Goal: Check status

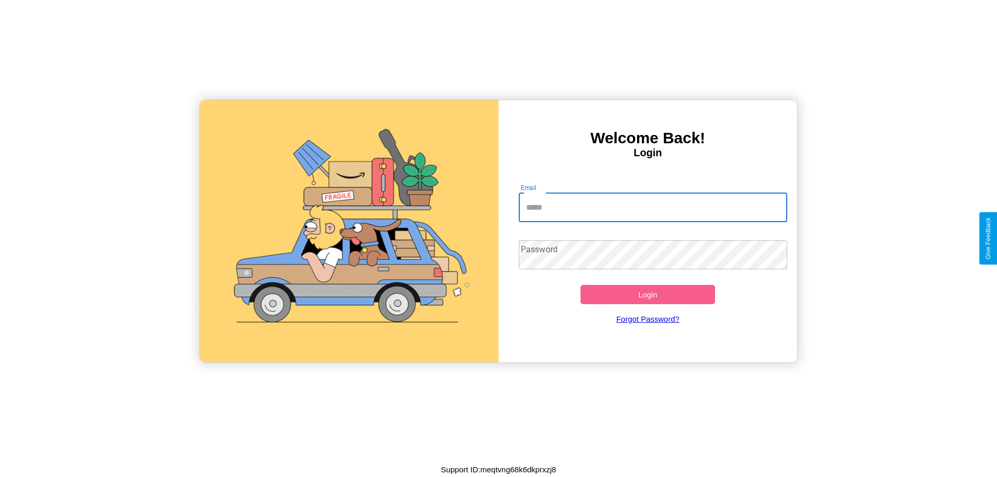
click at [652, 207] on input "Email" at bounding box center [653, 207] width 269 height 29
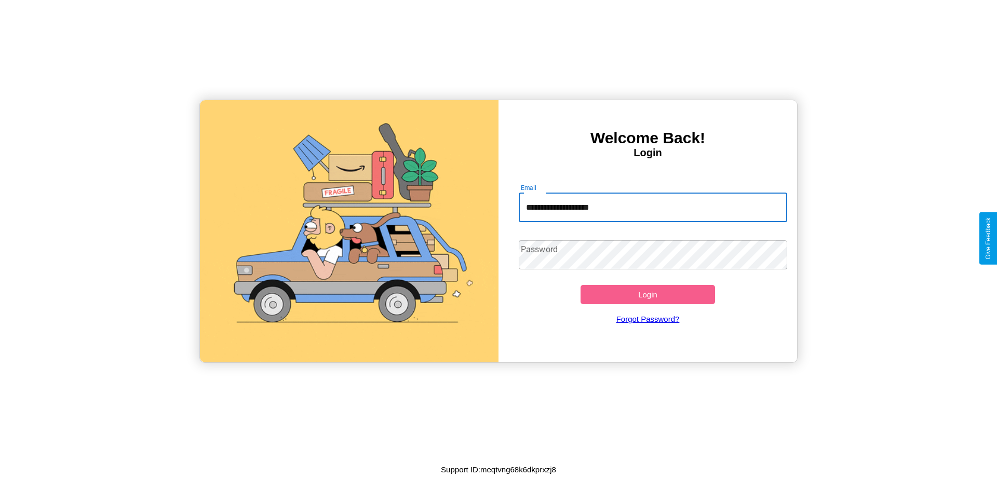
type input "**********"
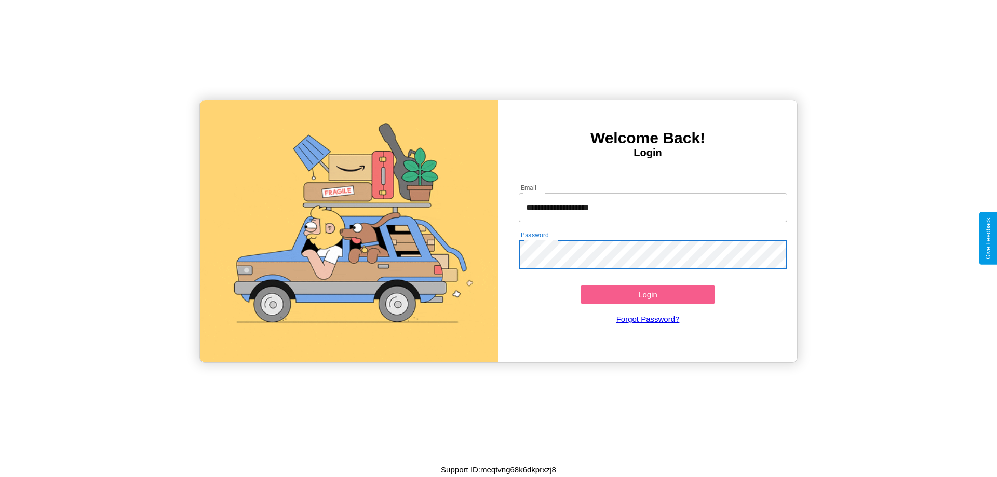
click at [647, 294] on button "Login" at bounding box center [647, 294] width 134 height 19
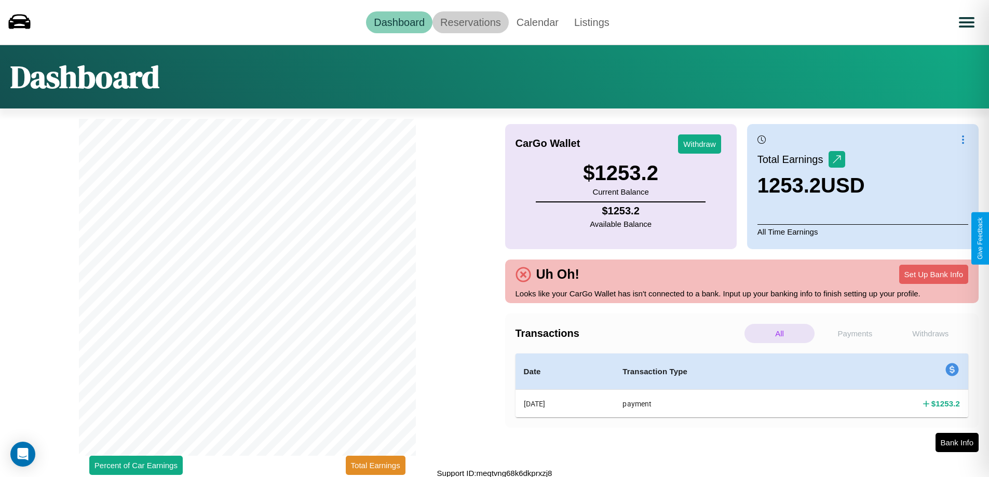
click at [470, 22] on link "Reservations" at bounding box center [470, 22] width 76 height 22
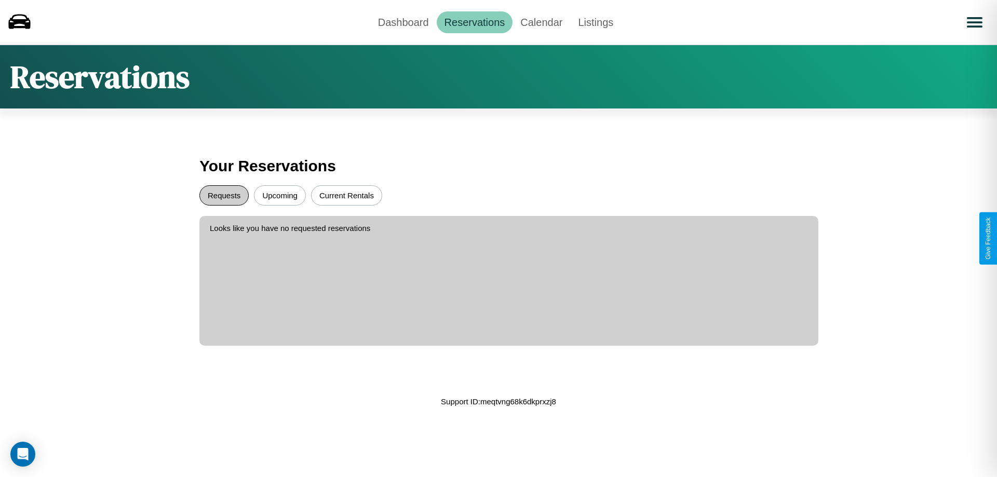
click at [224, 195] on button "Requests" at bounding box center [223, 195] width 49 height 20
click at [280, 195] on button "Upcoming" at bounding box center [280, 195] width 52 height 20
click at [346, 195] on button "Current Rentals" at bounding box center [346, 195] width 71 height 20
